Goal: Task Accomplishment & Management: Complete application form

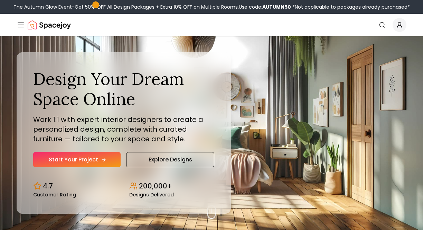
click at [92, 157] on link "Start Your Project" at bounding box center [77, 159] width 88 height 15
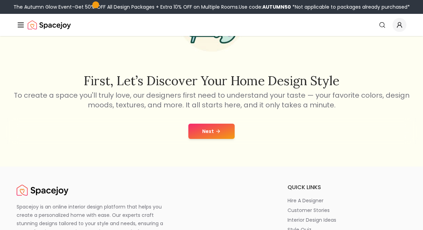
scroll to position [85, 0]
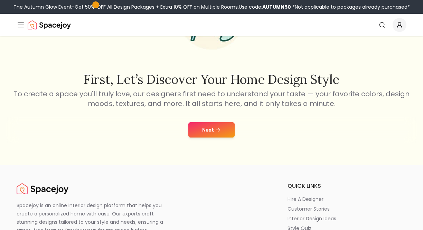
click at [214, 130] on button "Next" at bounding box center [212, 129] width 46 height 15
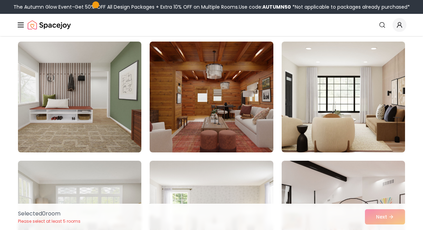
scroll to position [413, 0]
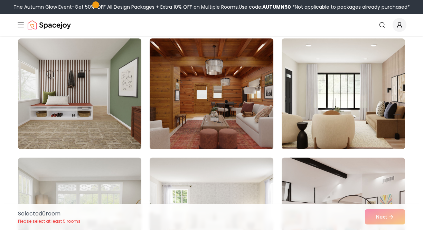
click at [200, 120] on img at bounding box center [212, 94] width 130 height 116
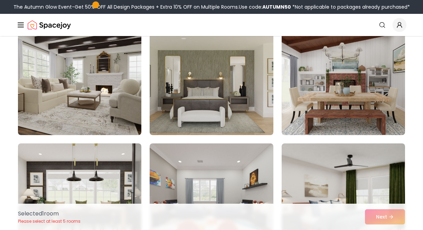
scroll to position [666, 0]
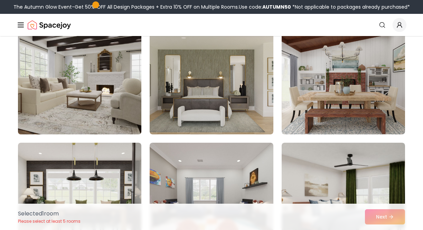
click at [130, 91] on img at bounding box center [80, 79] width 130 height 116
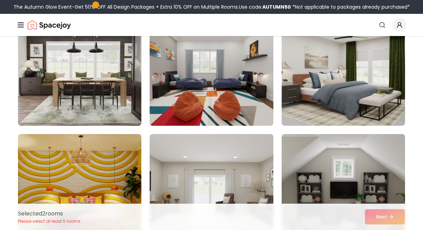
scroll to position [795, 0]
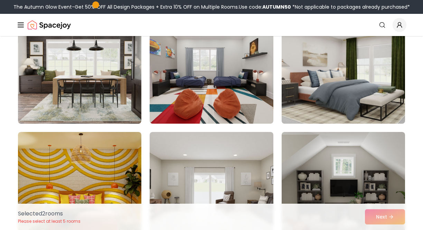
click at [321, 103] on img at bounding box center [344, 68] width 130 height 116
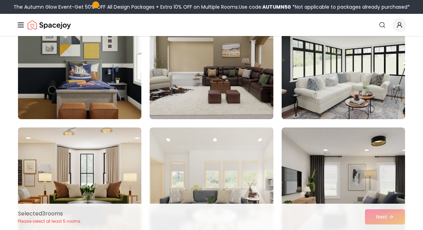
scroll to position [1395, 0]
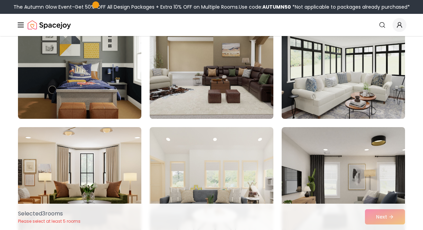
click at [328, 91] on img at bounding box center [344, 63] width 130 height 116
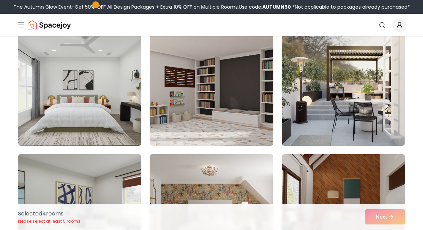
scroll to position [1844, 0]
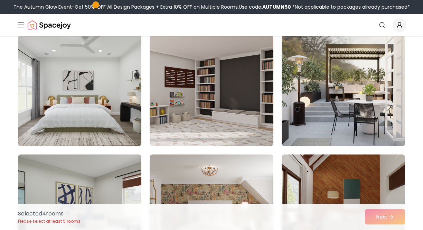
click at [306, 98] on img at bounding box center [344, 91] width 130 height 116
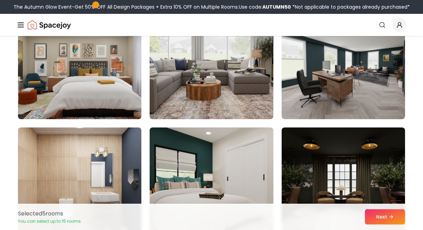
scroll to position [2584, 0]
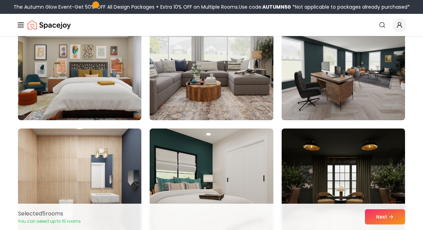
click at [302, 88] on img at bounding box center [344, 65] width 130 height 116
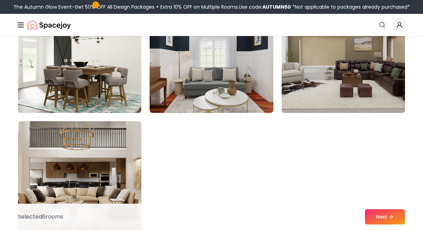
scroll to position [3901, 0]
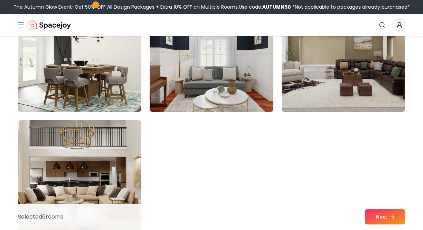
click at [382, 211] on button "Next" at bounding box center [385, 216] width 40 height 15
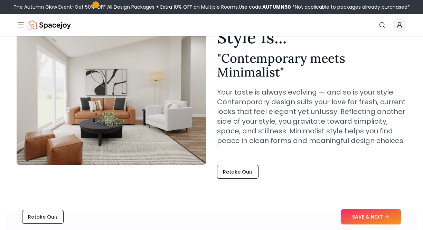
scroll to position [55, 0]
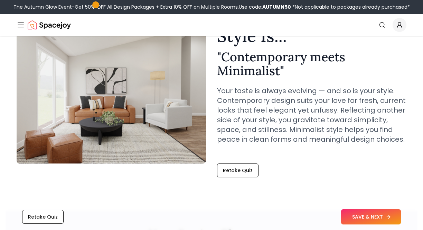
click at [359, 219] on button "SAVE & NEXT" at bounding box center [371, 216] width 60 height 15
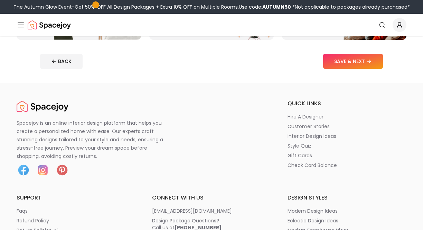
scroll to position [257, 0]
